Goal: Find specific page/section: Find specific page/section

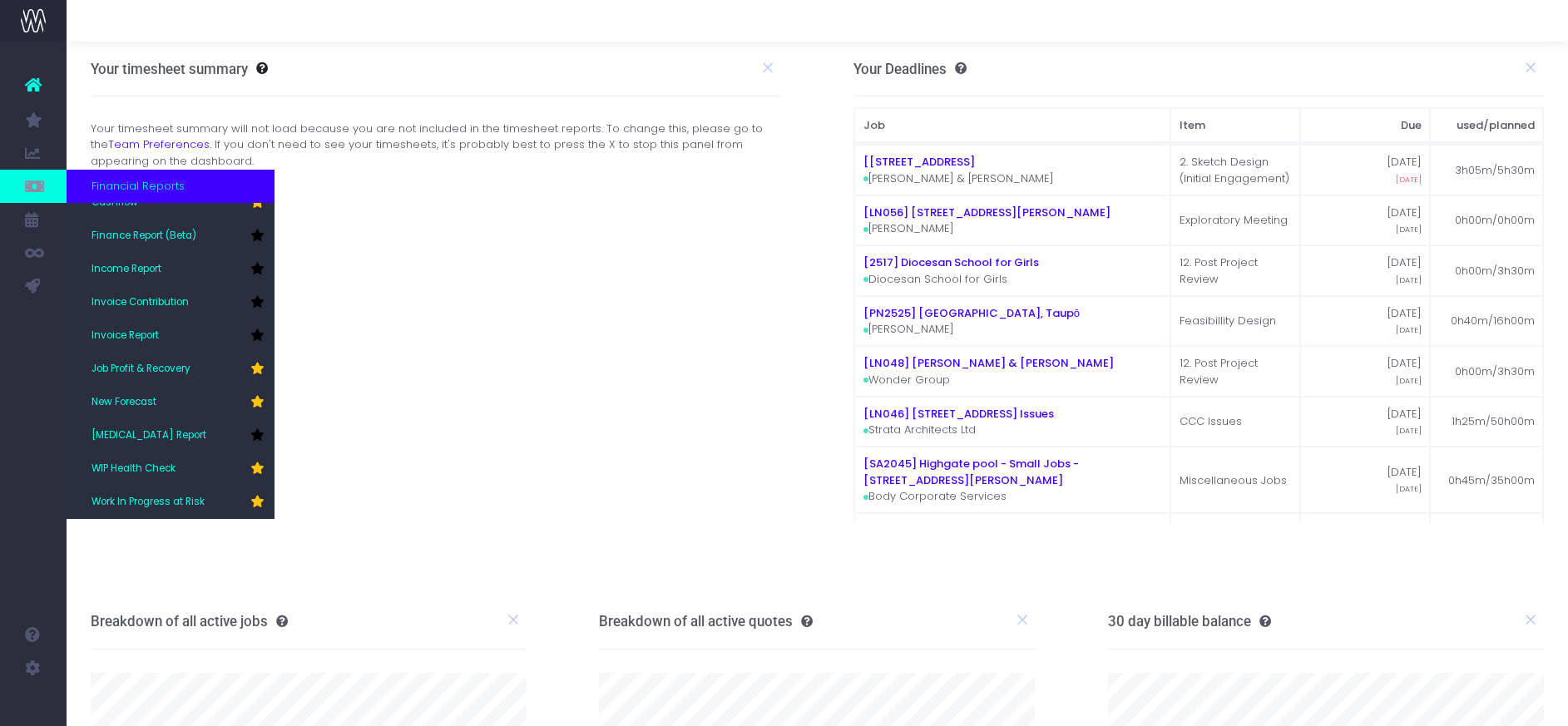
scroll to position [40, 0]
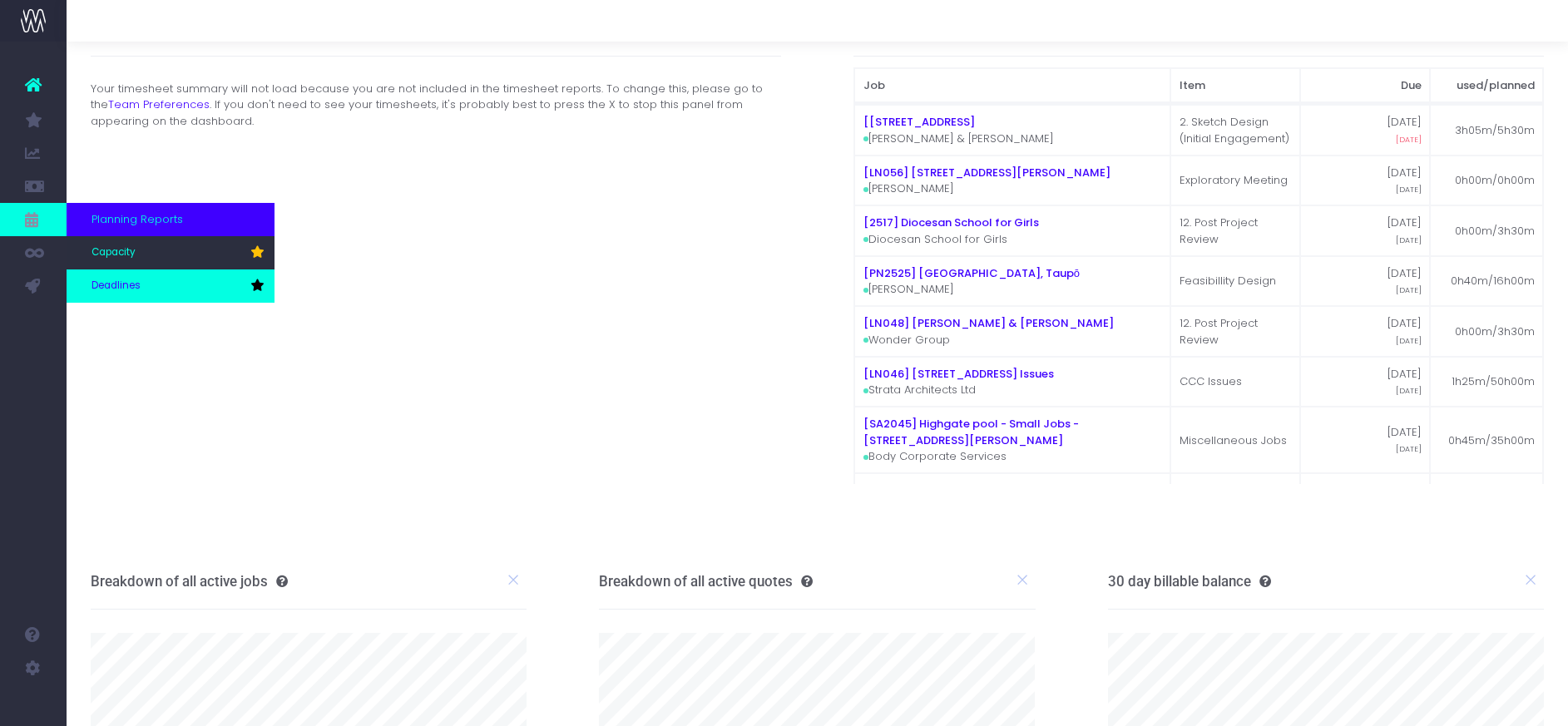
click at [131, 280] on span "Deadlines" at bounding box center [115, 286] width 49 height 15
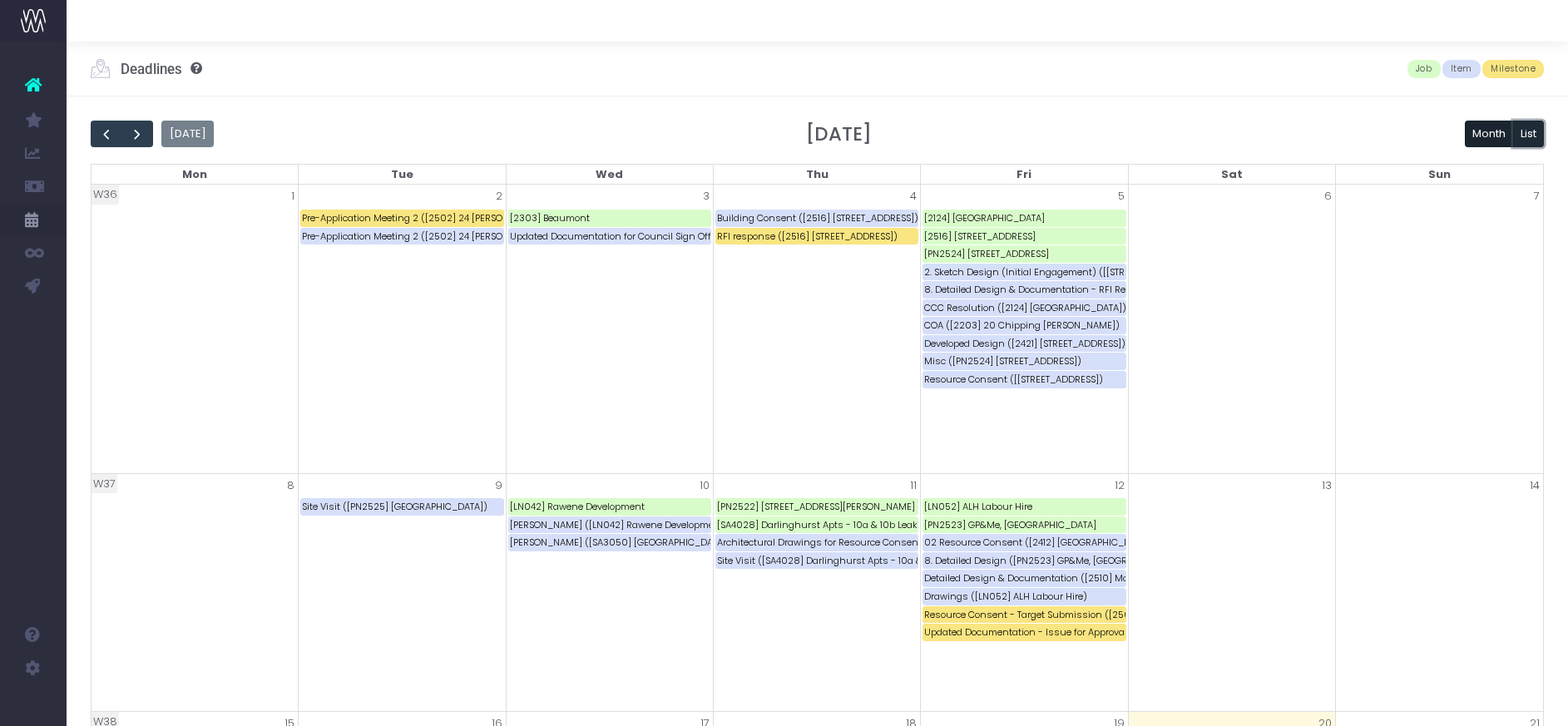
click at [1528, 135] on button "List" at bounding box center [1529, 133] width 32 height 26
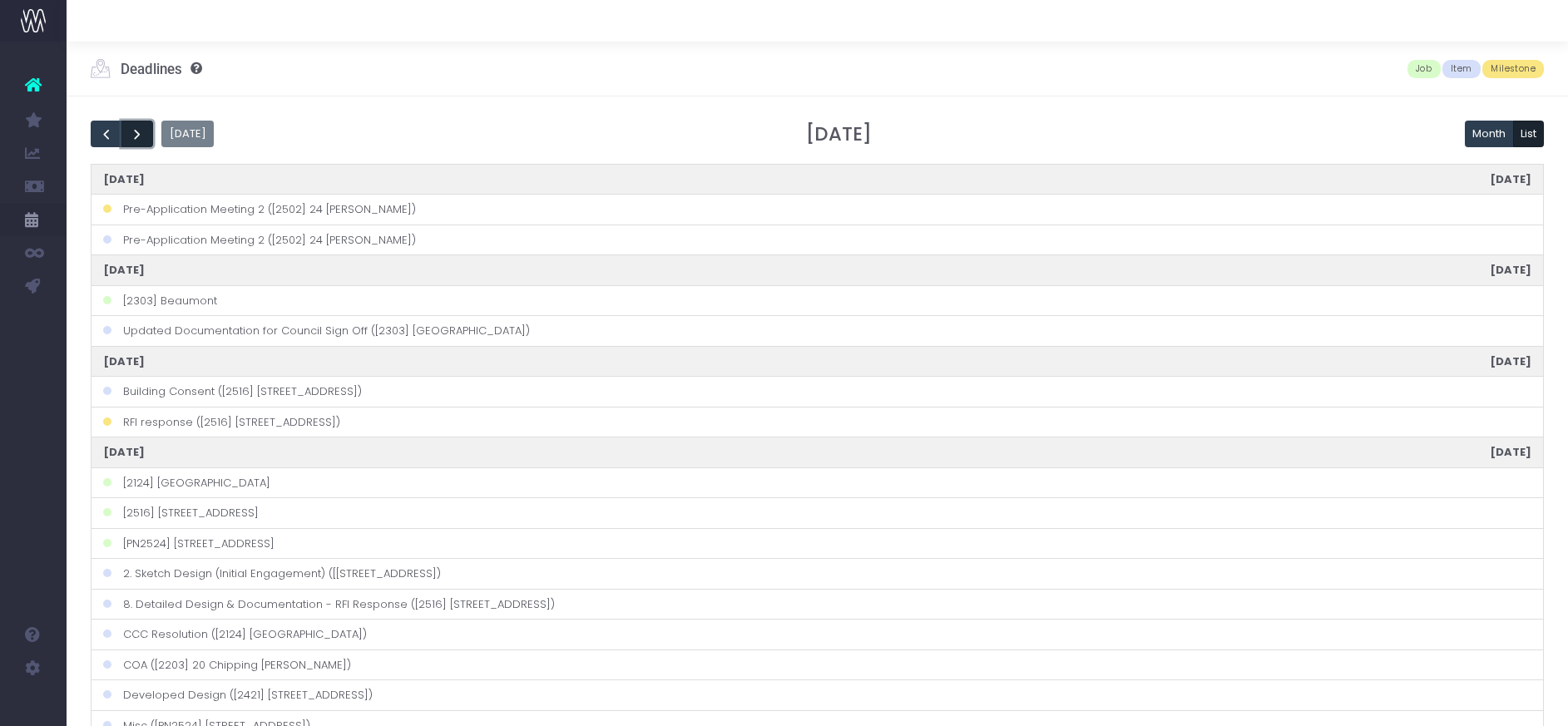
click at [133, 131] on span "next" at bounding box center [137, 135] width 17 height 17
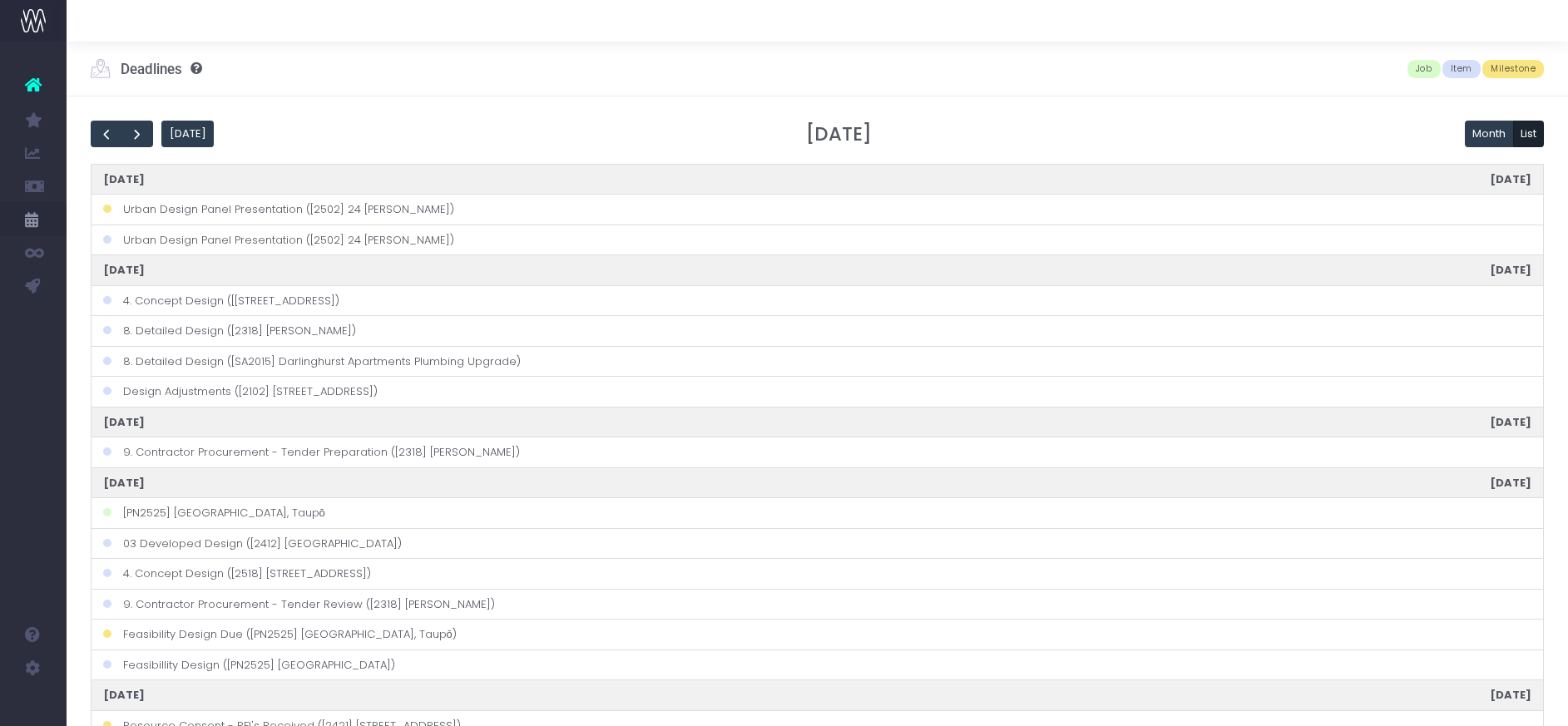
click at [581, 108] on div "Today October 2025 Month List October 2, 2025 Thursday all-day Urban Design Pan…" at bounding box center [817, 681] width 1501 height 1168
